Goal: Information Seeking & Learning: Learn about a topic

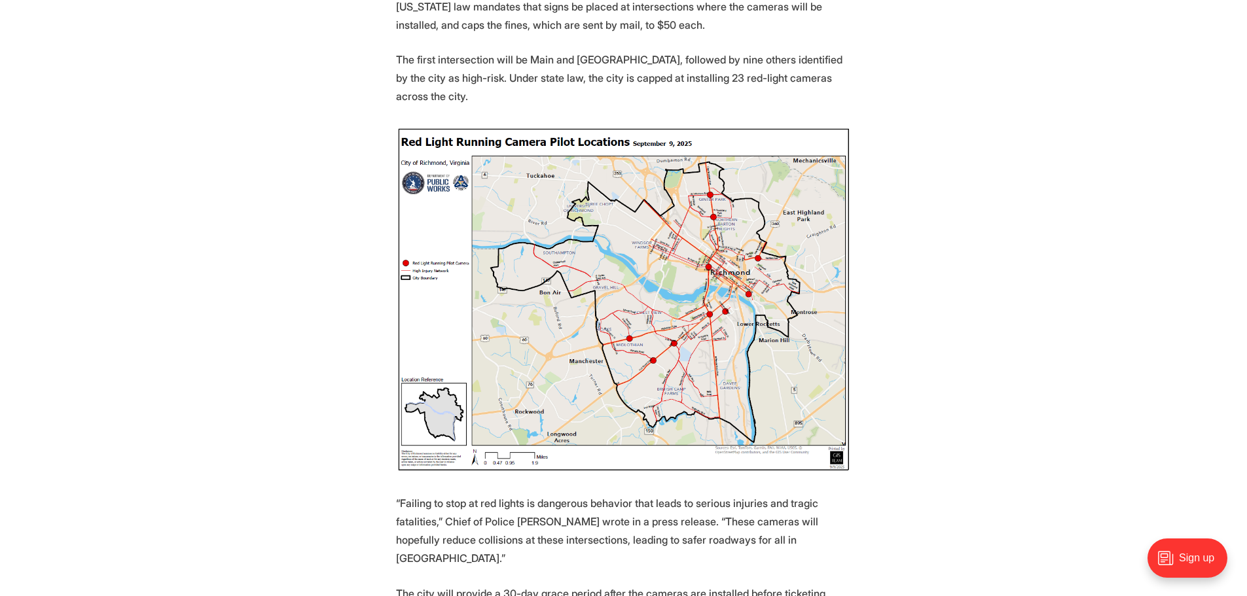
scroll to position [511, 0]
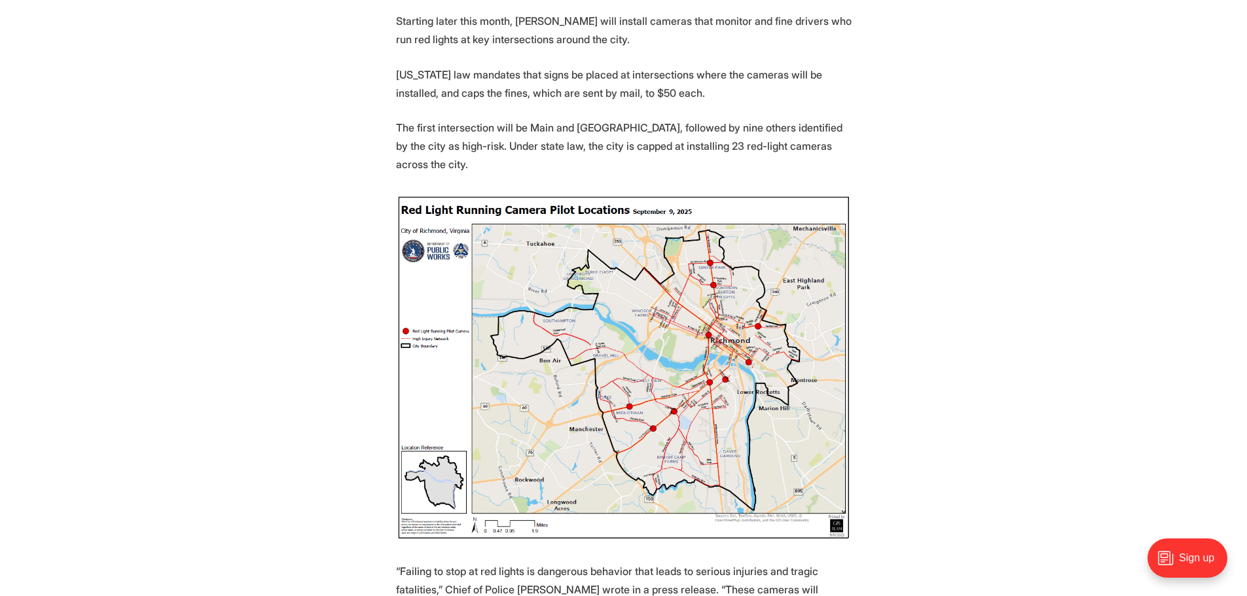
click at [837, 370] on img at bounding box center [624, 367] width 456 height 347
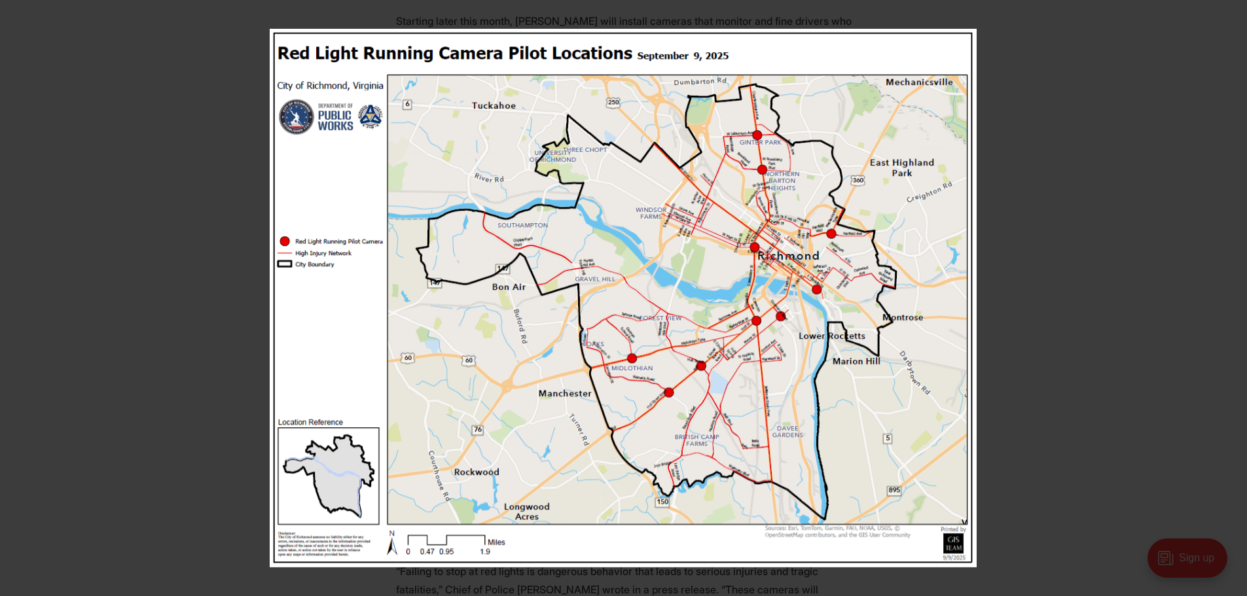
click at [757, 324] on img at bounding box center [623, 298] width 707 height 539
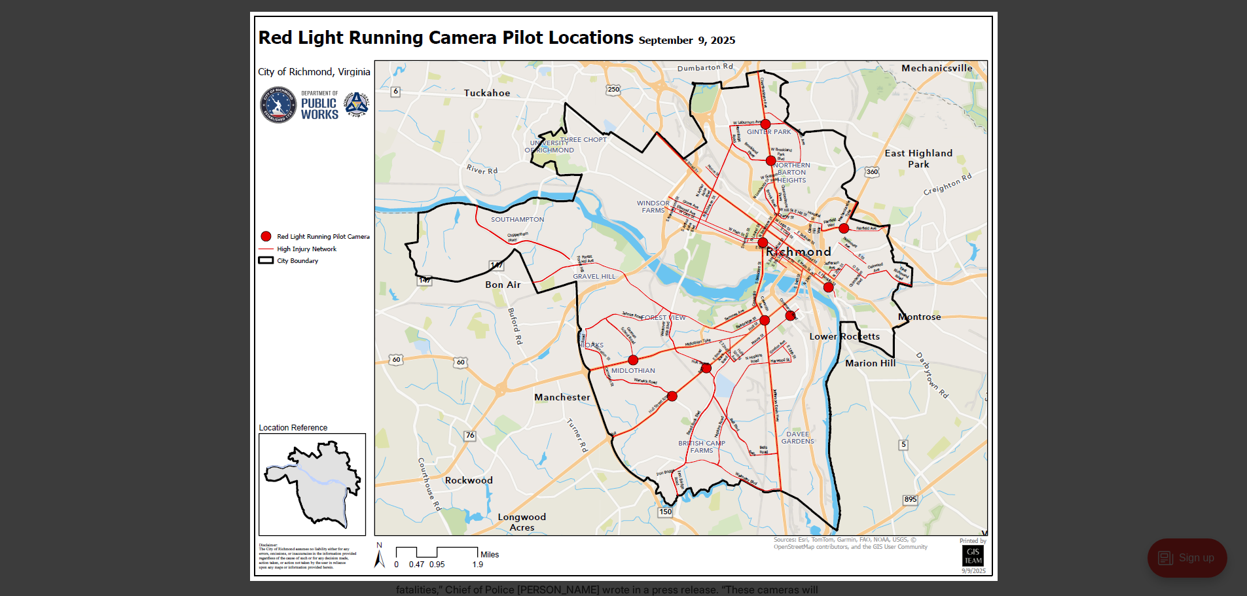
click at [770, 326] on img at bounding box center [624, 296] width 748 height 569
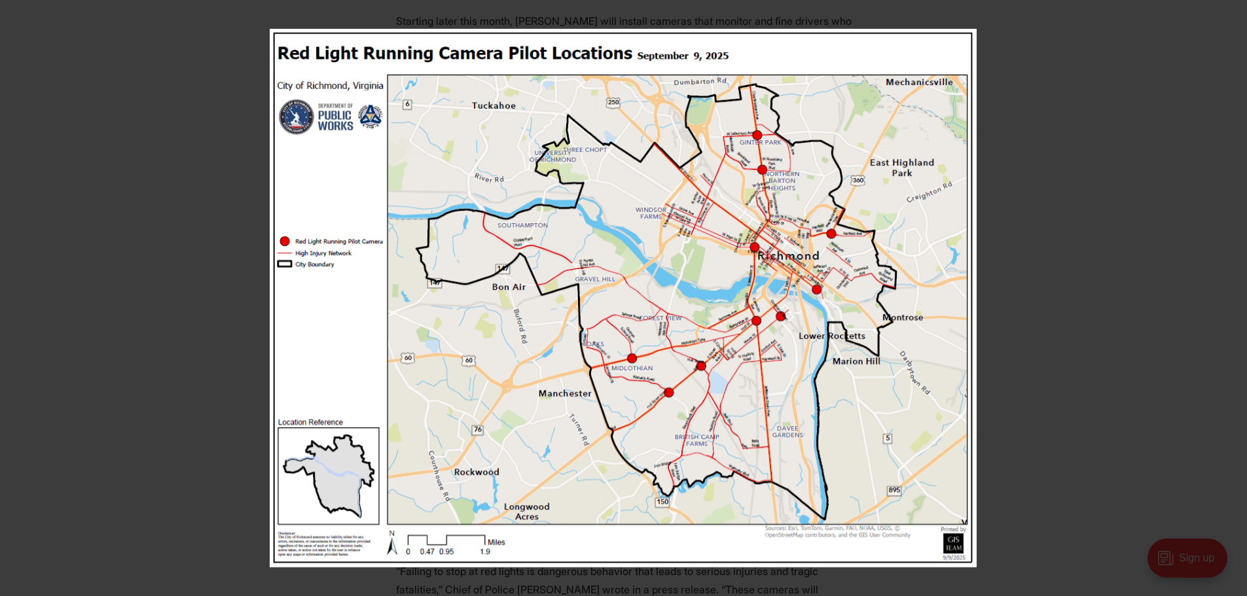
click at [760, 320] on img at bounding box center [623, 298] width 707 height 539
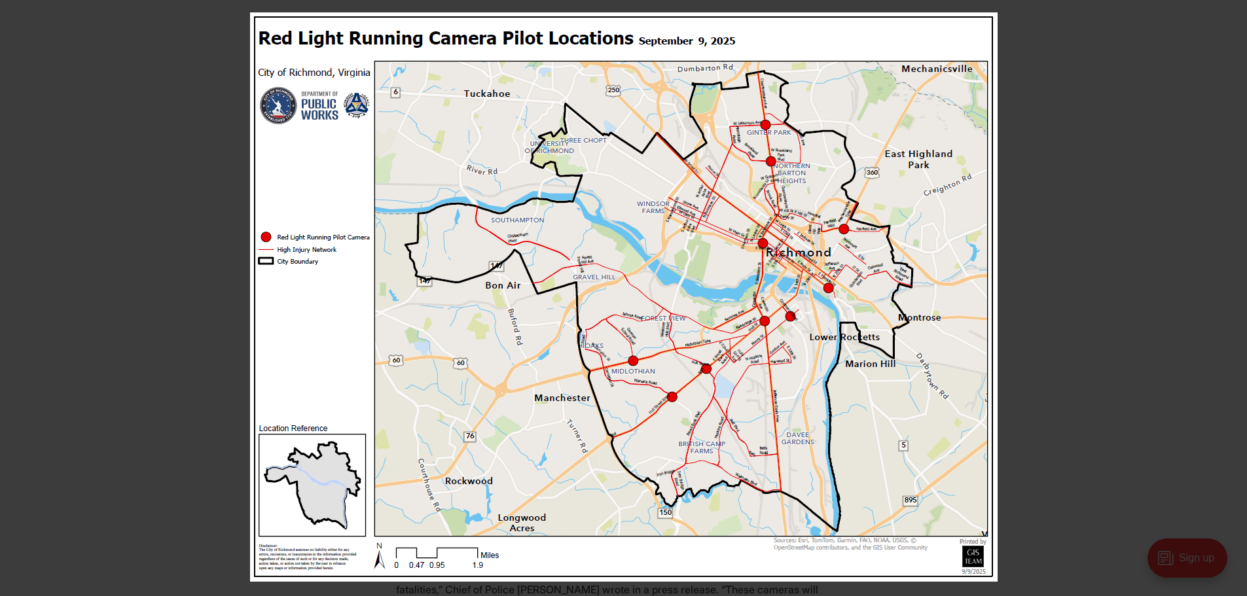
click at [778, 406] on img at bounding box center [624, 296] width 748 height 569
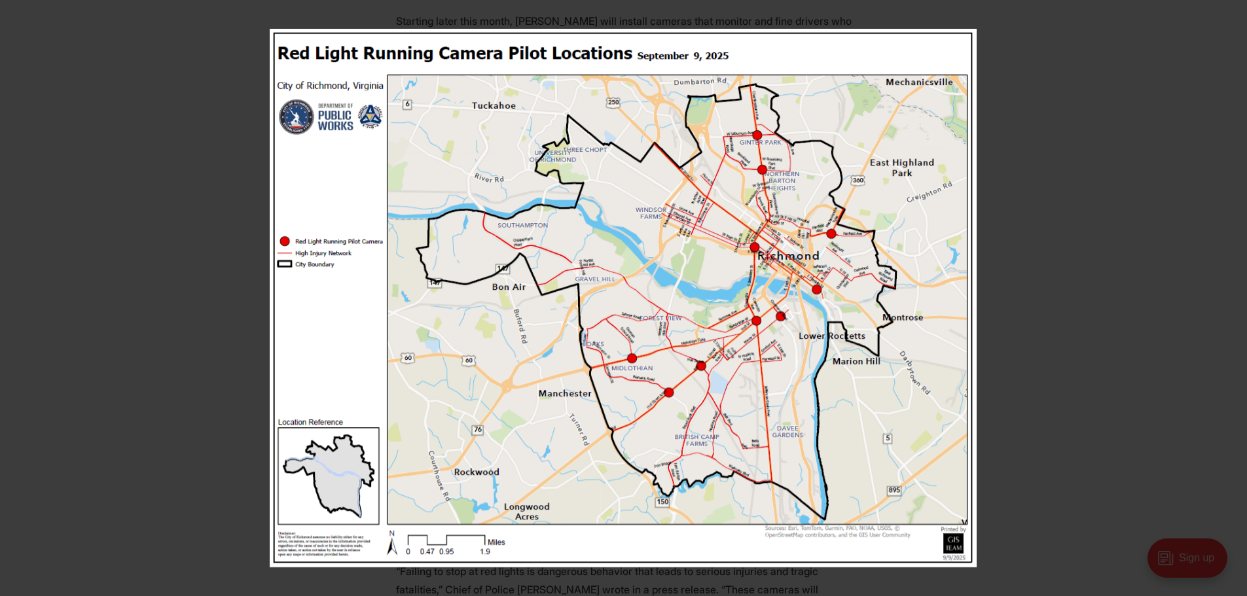
click at [768, 398] on img at bounding box center [623, 298] width 707 height 539
